Goal: Find specific page/section

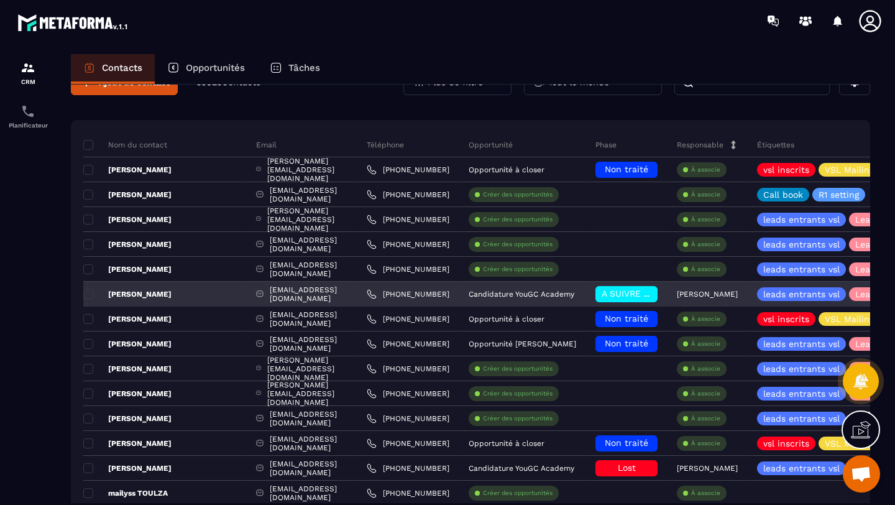
scroll to position [31, 0]
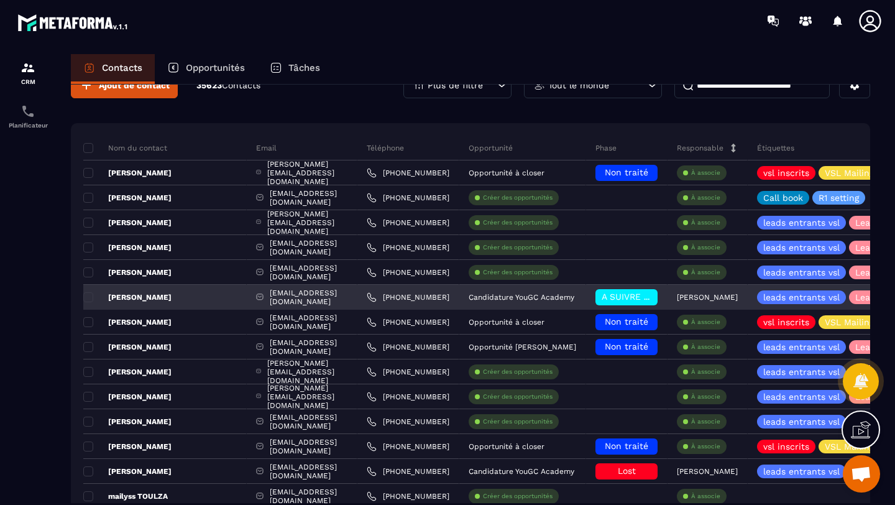
click at [629, 293] on span "A SUIVRE ⏳" at bounding box center [628, 297] width 53 height 10
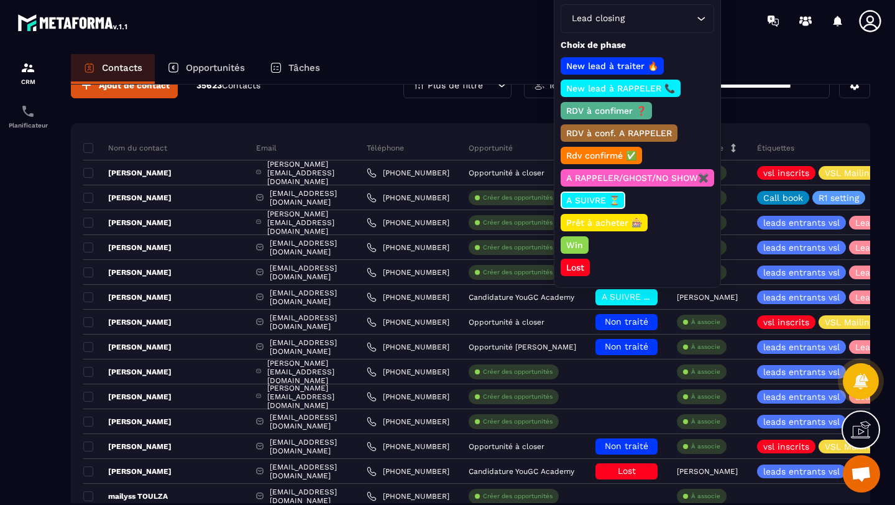
click at [613, 111] on p "RDV à confimer ❓" at bounding box center [606, 110] width 84 height 12
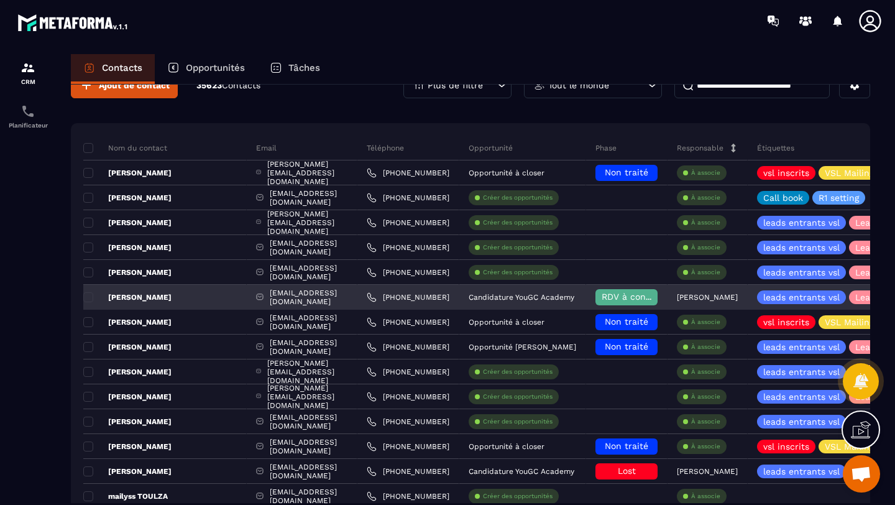
click at [635, 302] on div "RDV à confimer ❓" at bounding box center [627, 297] width 62 height 16
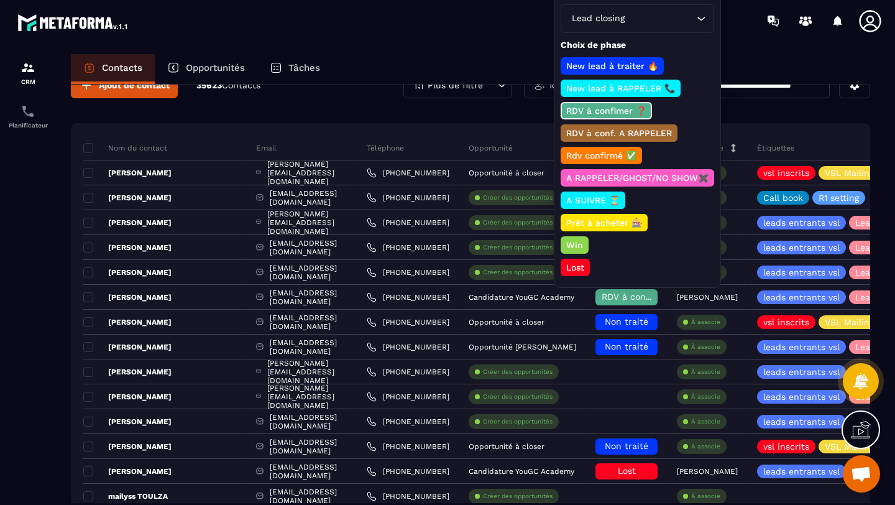
click at [600, 159] on p "Rdv confirmé ✅" at bounding box center [601, 155] width 74 height 12
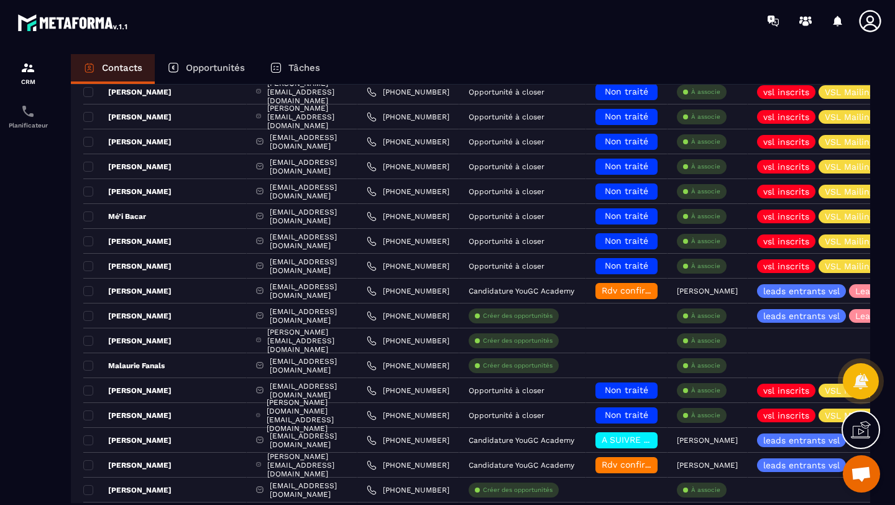
scroll to position [1654, 0]
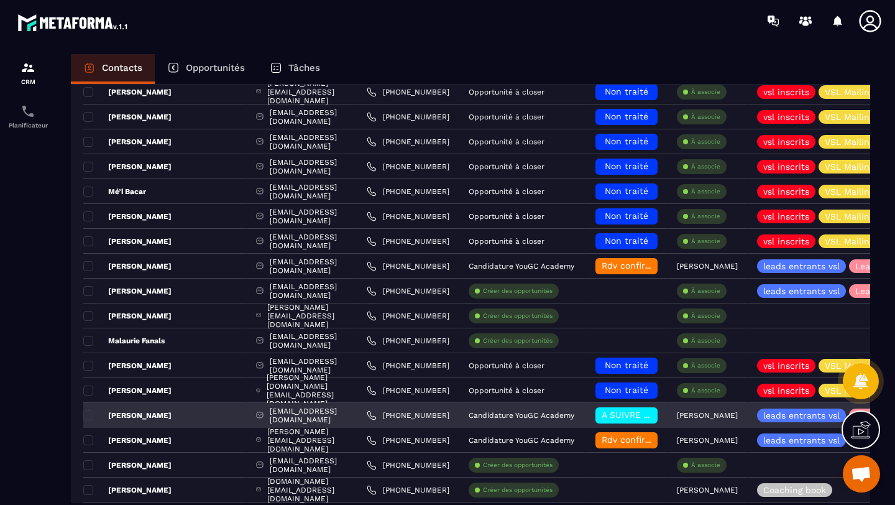
click at [646, 419] on span "A SUIVRE ⏳" at bounding box center [628, 415] width 53 height 10
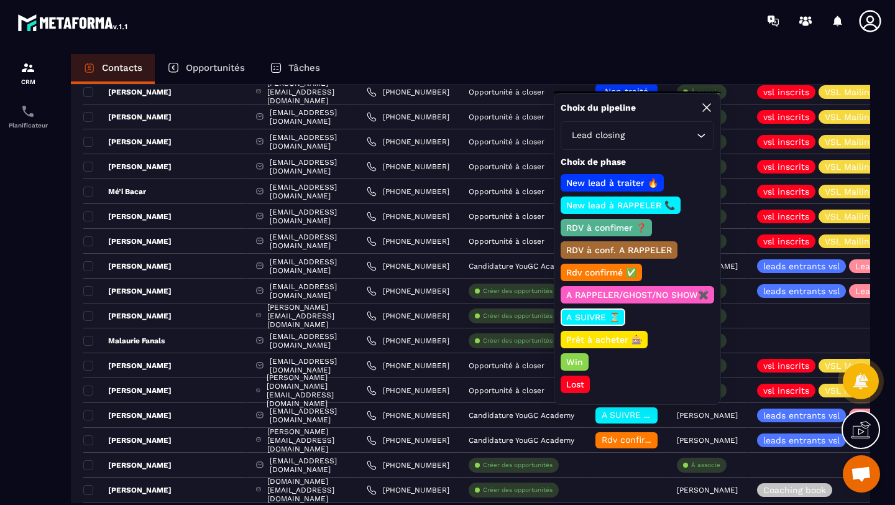
click at [607, 272] on p "Rdv confirmé ✅" at bounding box center [601, 272] width 74 height 12
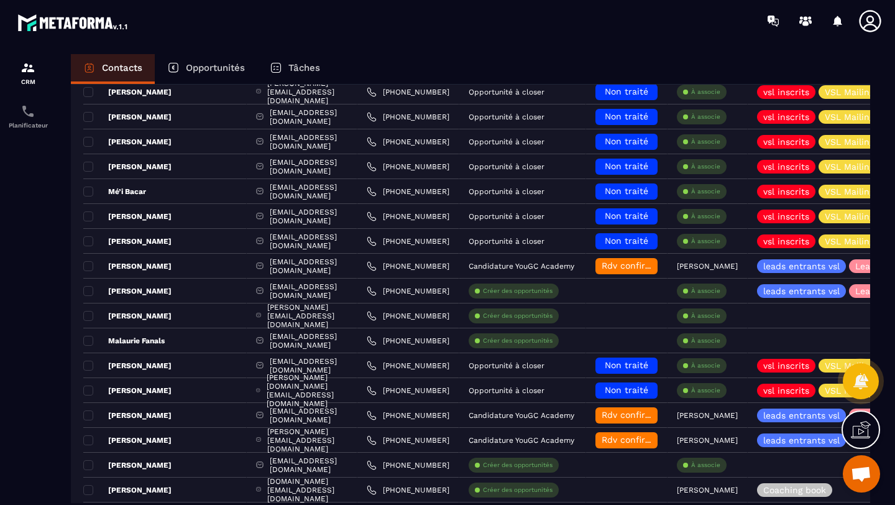
click at [188, 65] on p "Opportunités" at bounding box center [215, 67] width 59 height 11
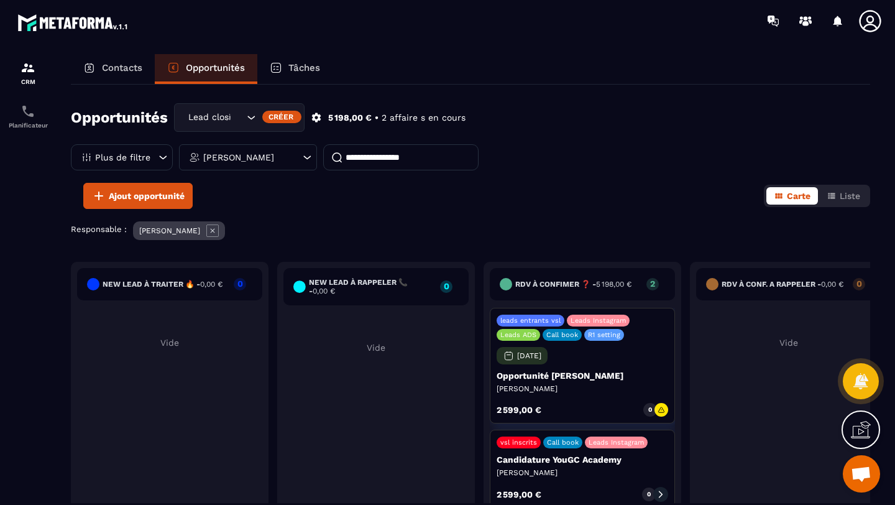
click at [111, 67] on p "Contacts" at bounding box center [122, 67] width 40 height 11
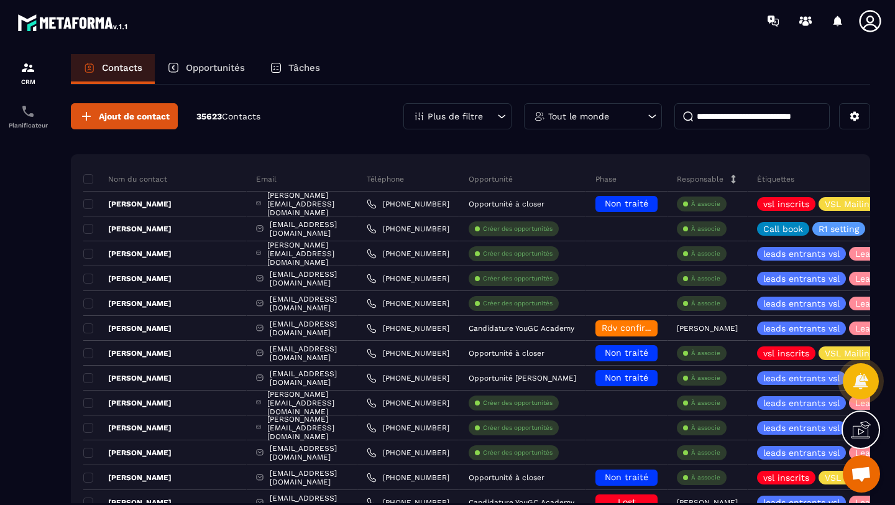
click at [709, 119] on input at bounding box center [752, 116] width 155 height 26
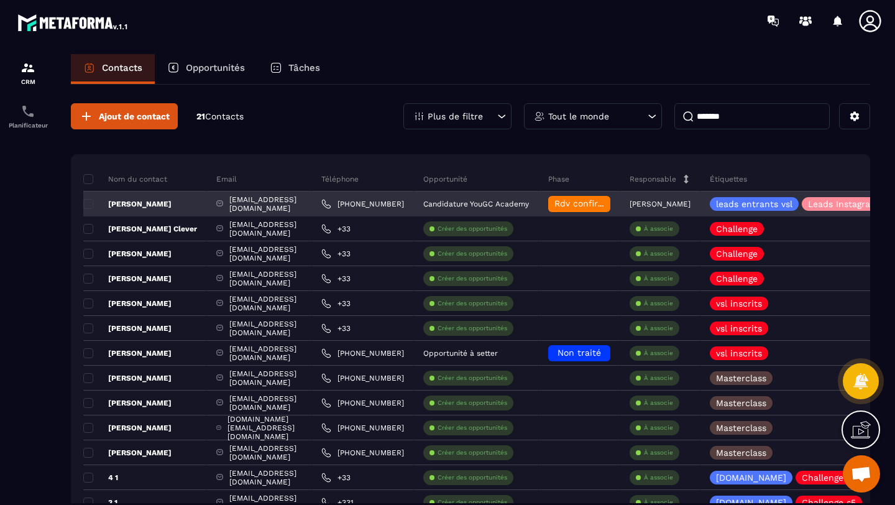
type input "*******"
click at [149, 200] on p "[PERSON_NAME]" at bounding box center [127, 204] width 88 height 10
